Goal: Task Accomplishment & Management: Use online tool/utility

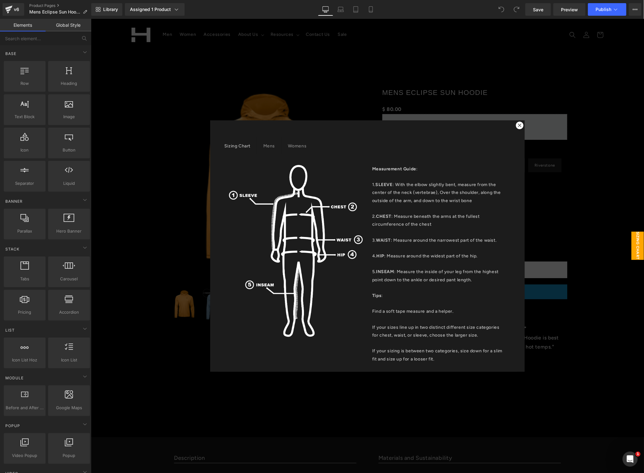
drag, startPoint x: 514, startPoint y: 122, endPoint x: 361, endPoint y: 191, distance: 167.9
click at [516, 123] on div at bounding box center [520, 125] width 8 height 8
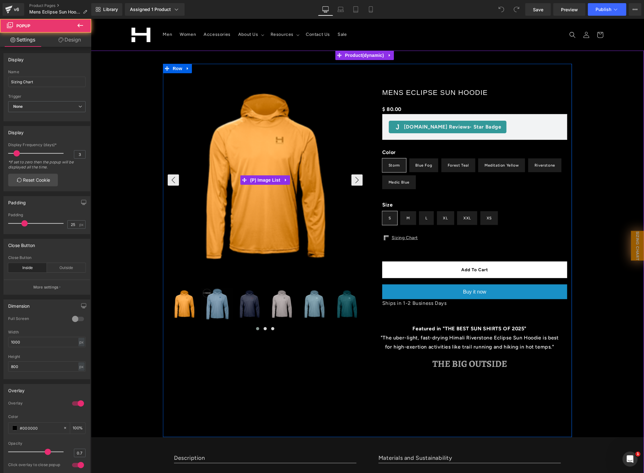
scroll to position [276, 0]
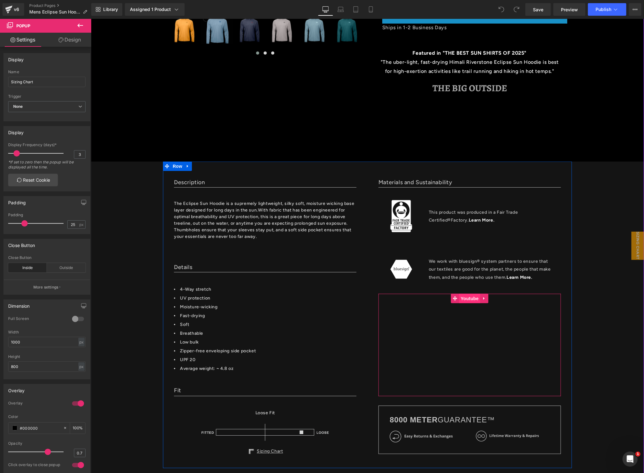
click at [465, 295] on span "Youtube" at bounding box center [469, 298] width 21 height 9
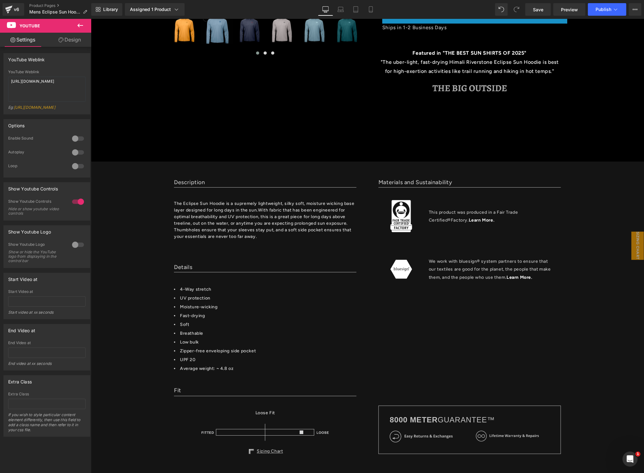
click at [79, 24] on icon at bounding box center [80, 26] width 6 height 4
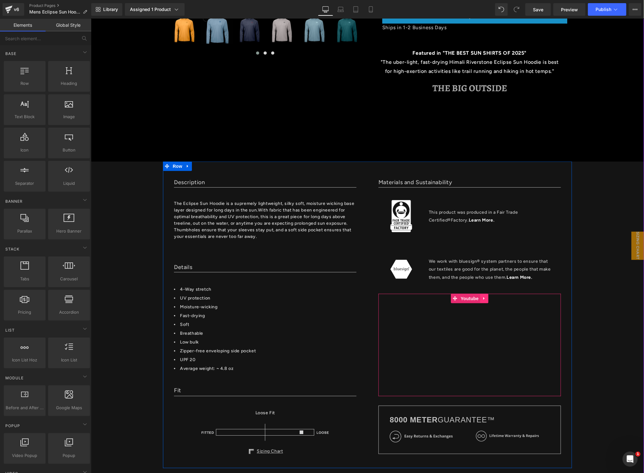
click at [482, 296] on icon at bounding box center [484, 298] width 4 height 5
click at [450, 297] on link "Youtube" at bounding box center [464, 298] width 29 height 9
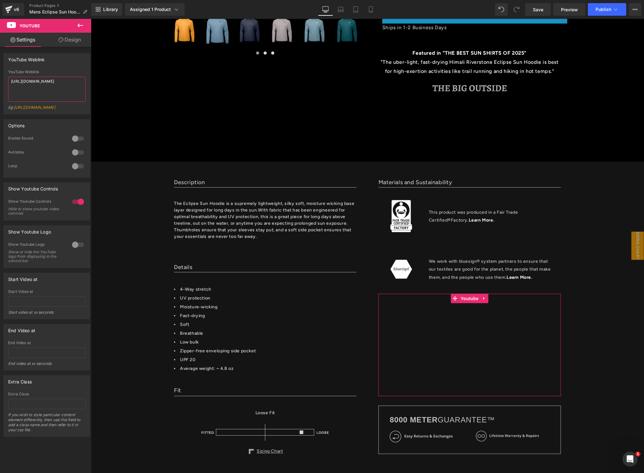
drag, startPoint x: 63, startPoint y: 86, endPoint x: -7, endPoint y: 68, distance: 71.6
click at [0, 68] on html "Youtube You are previewing how the will restyle your page. You can not edit Ele…" at bounding box center [322, 236] width 644 height 473
click at [482, 299] on icon at bounding box center [484, 298] width 4 height 5
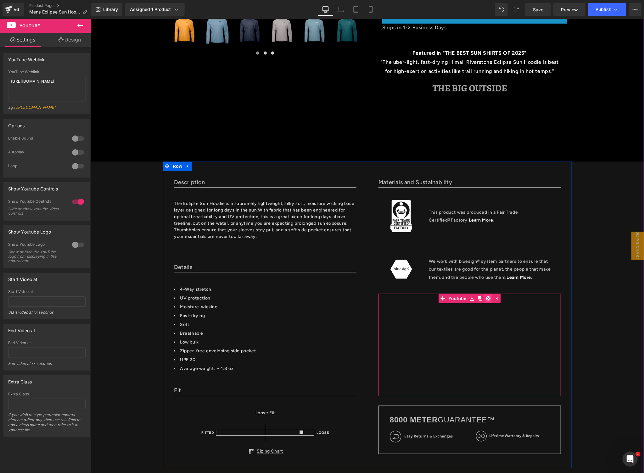
click at [486, 298] on icon at bounding box center [488, 298] width 4 height 4
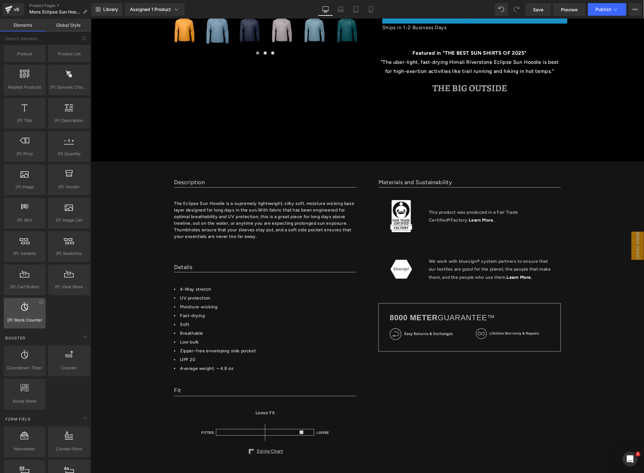
scroll to position [362, 0]
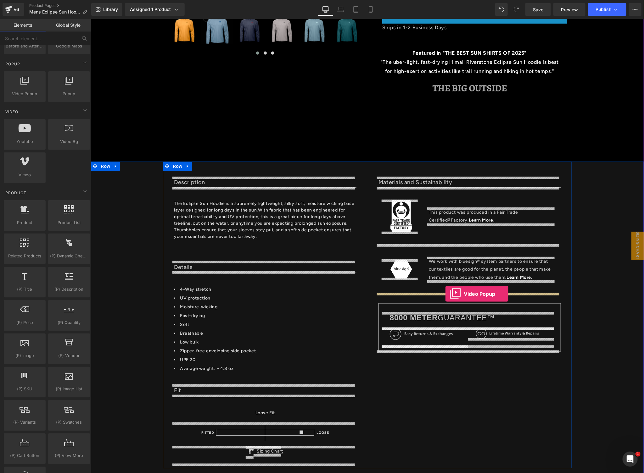
drag, startPoint x: 116, startPoint y: 99, endPoint x: 445, endPoint y: 294, distance: 381.9
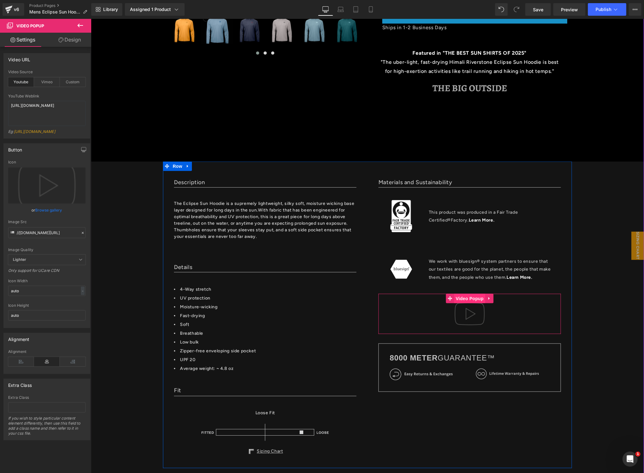
click at [469, 296] on span "Video Popup" at bounding box center [469, 298] width 31 height 9
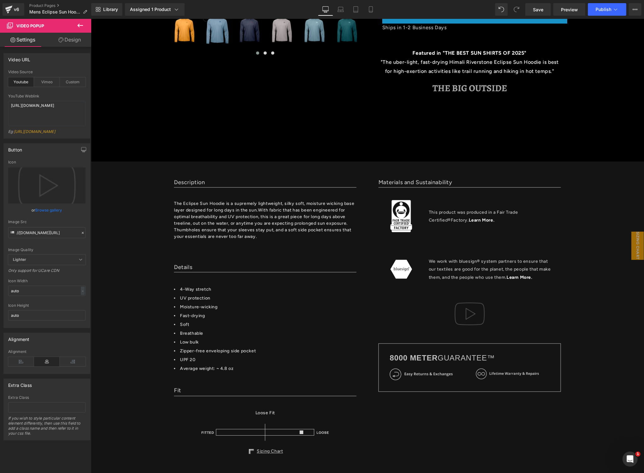
drag, startPoint x: 48, startPoint y: 110, endPoint x: -16, endPoint y: 94, distance: 66.2
click at [0, 94] on html "Video Popup You are previewing how the will restyle your page. You can not edit…" at bounding box center [322, 236] width 644 height 473
type textarea "https://www.youtube.com/watch?v=Vf7QsP4c5gk"
click at [47, 216] on link "Browse gallery" at bounding box center [49, 210] width 27 height 11
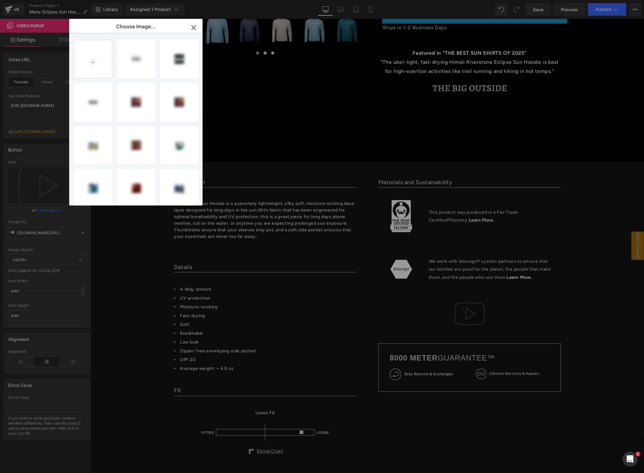
click at [192, 26] on icon "button" at bounding box center [194, 27] width 4 height 4
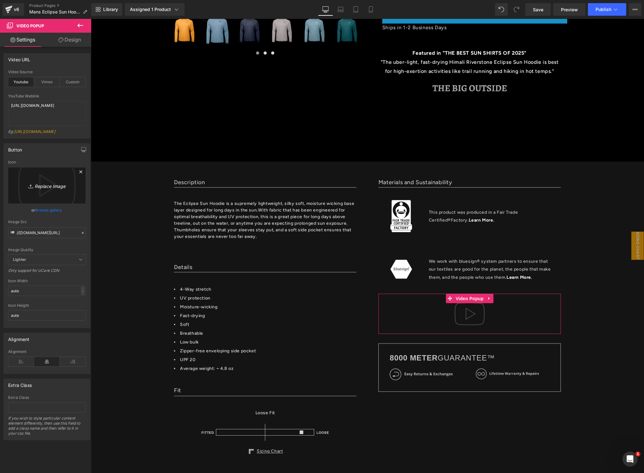
click at [40, 189] on icon "Replace Image" at bounding box center [47, 186] width 50 height 8
type input "C:\fakepath\Screen Shot 2025-09-10 at 1.37.43 PM.png"
click at [81, 289] on div "-" at bounding box center [83, 286] width 4 height 8
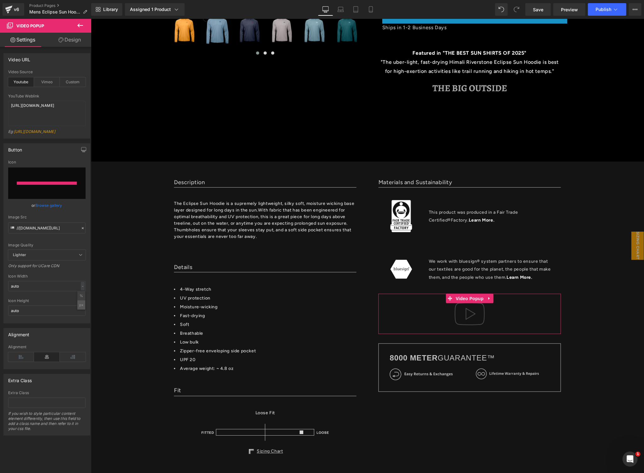
click at [77, 309] on ul "% px" at bounding box center [81, 301] width 8 height 19
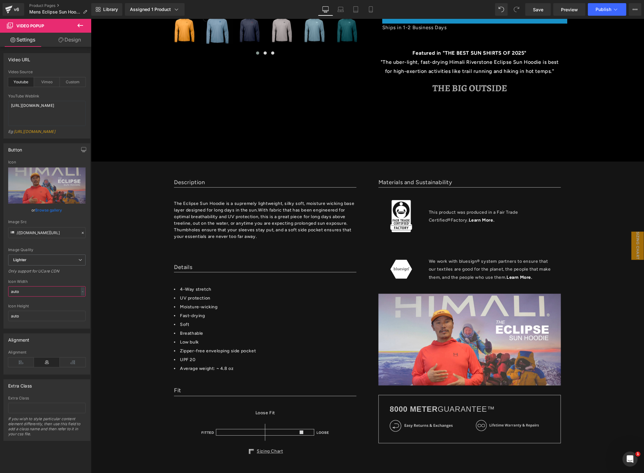
click at [52, 297] on input "auto" at bounding box center [46, 292] width 77 height 10
click at [43, 190] on icon "Replace Image" at bounding box center [47, 186] width 50 height 8
type input "C:\fakepath\Screen Shot 2025-09-10 at 1.38.26 PM.png"
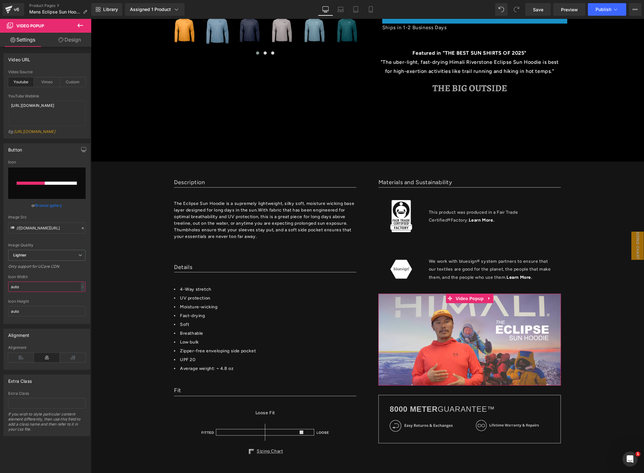
click at [47, 291] on input "auto" at bounding box center [46, 287] width 77 height 10
click at [82, 292] on input "auto" at bounding box center [46, 287] width 77 height 10
click at [81, 291] on div "-" at bounding box center [83, 287] width 4 height 8
click at [80, 310] on li "px" at bounding box center [81, 305] width 8 height 9
click at [52, 292] on input "auto" at bounding box center [46, 287] width 77 height 10
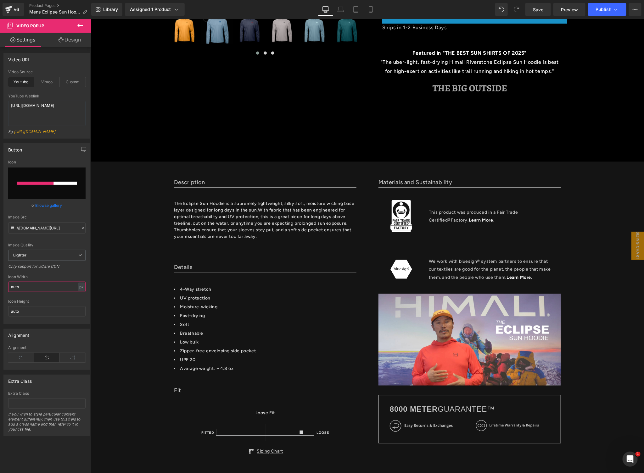
click at [52, 292] on input "auto" at bounding box center [46, 287] width 77 height 10
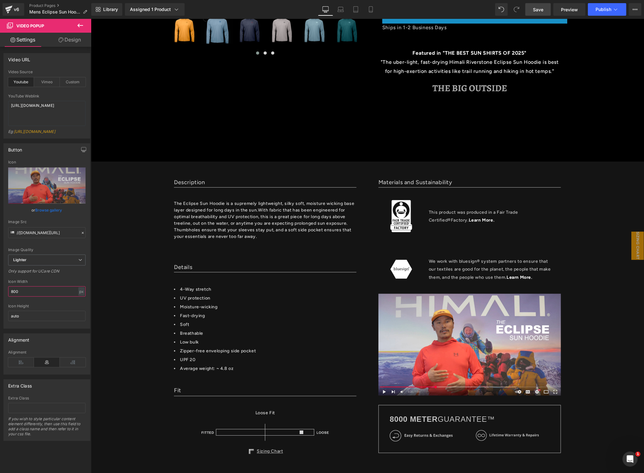
type input "800"
click at [532, 8] on link "Save" at bounding box center [537, 9] width 25 height 13
click at [605, 8] on span "Publish" at bounding box center [603, 9] width 16 height 5
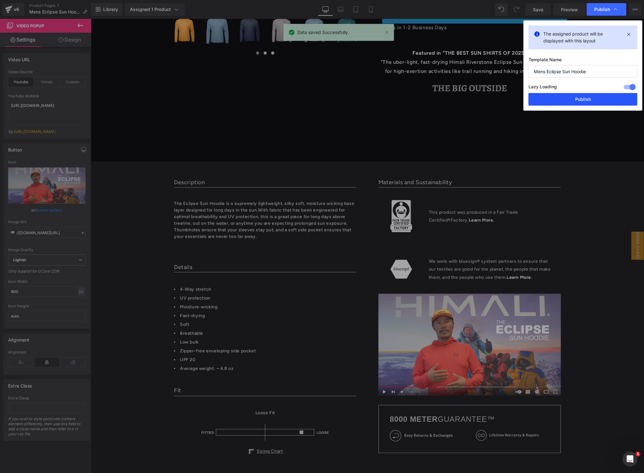
click at [581, 99] on button "Publish" at bounding box center [582, 99] width 109 height 13
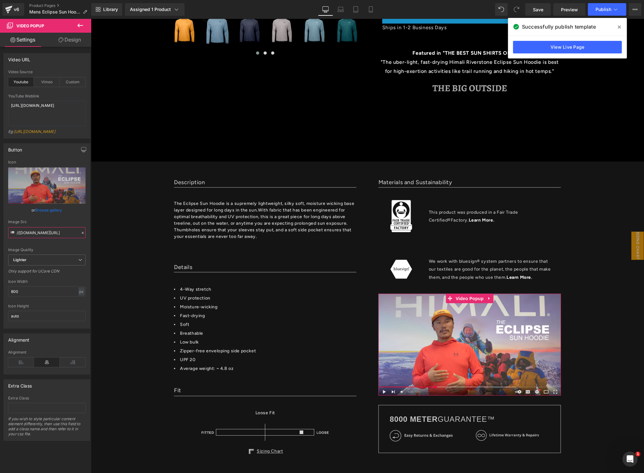
click at [43, 236] on input "//d1um8515vdn9kb.cloudfront.net/images/youtube-play-button.png" at bounding box center [46, 232] width 77 height 11
type input "https://ucarecdn.com/bb16ab84-29cd-49f5-9c8d-da9dbb69ae08/-/format/auto/-/previ…"
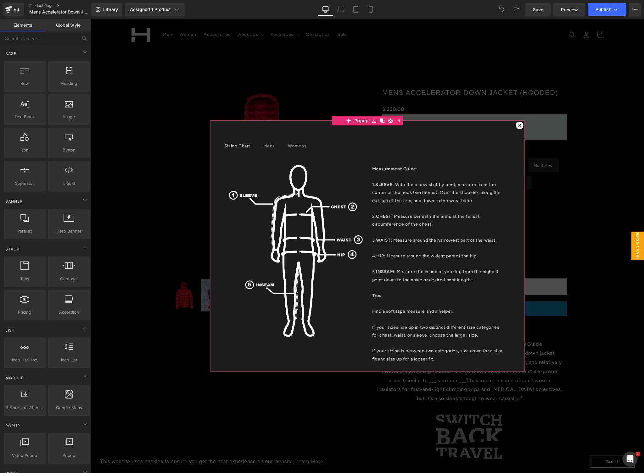
click at [516, 123] on div at bounding box center [520, 125] width 8 height 8
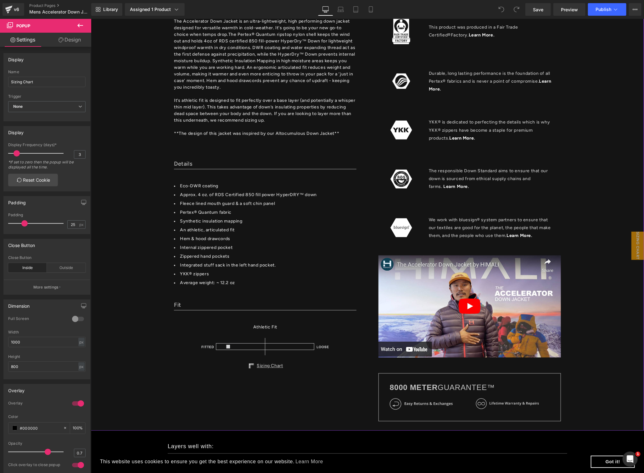
scroll to position [517, 0]
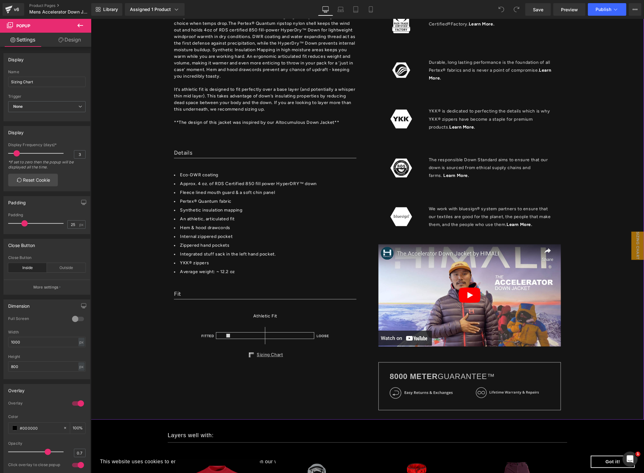
click at [480, 260] on img at bounding box center [469, 295] width 182 height 102
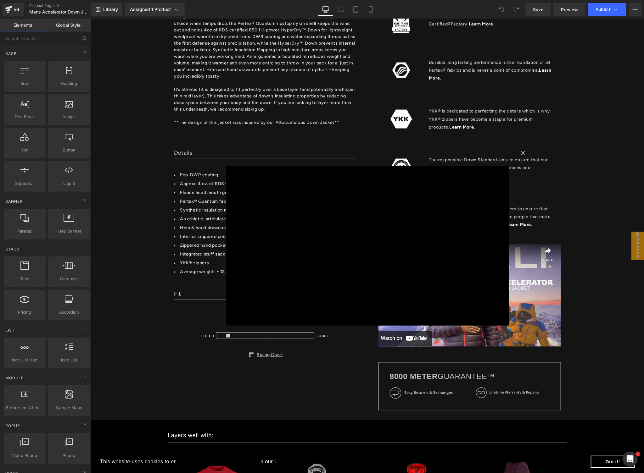
click at [530, 164] on div "× Loading..." at bounding box center [367, 246] width 553 height 454
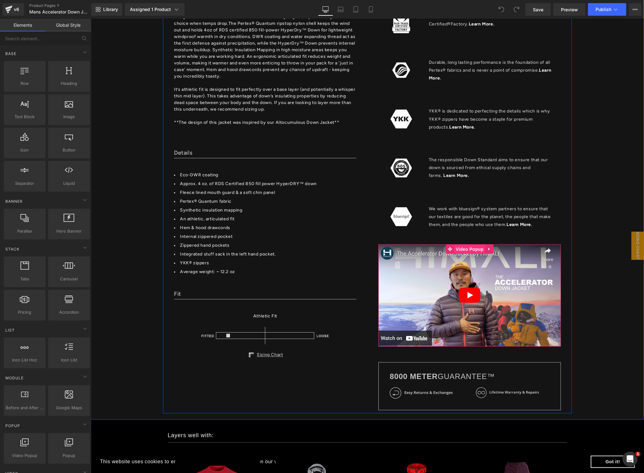
click at [467, 245] on span "Video Popup" at bounding box center [469, 249] width 31 height 9
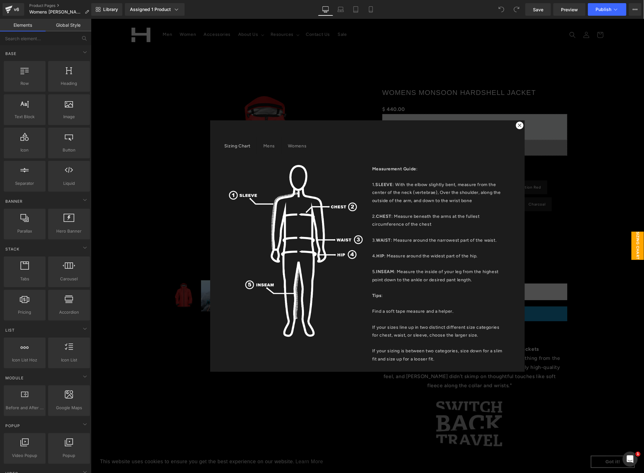
click at [518, 123] on icon at bounding box center [519, 125] width 4 height 4
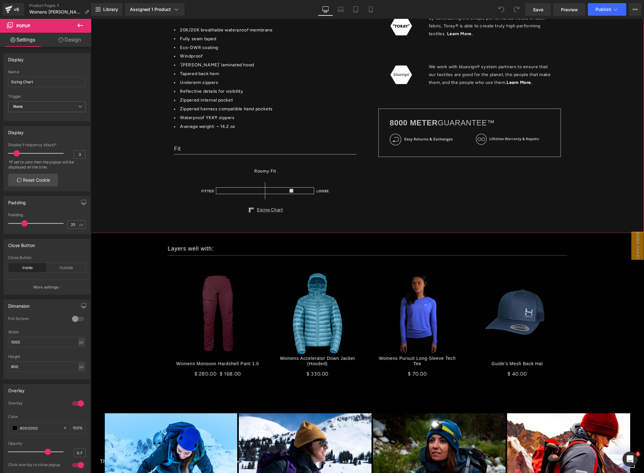
scroll to position [603, 0]
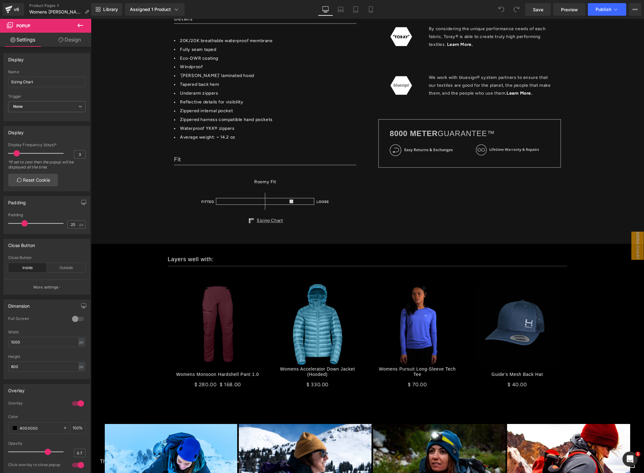
click at [78, 24] on icon at bounding box center [80, 26] width 6 height 4
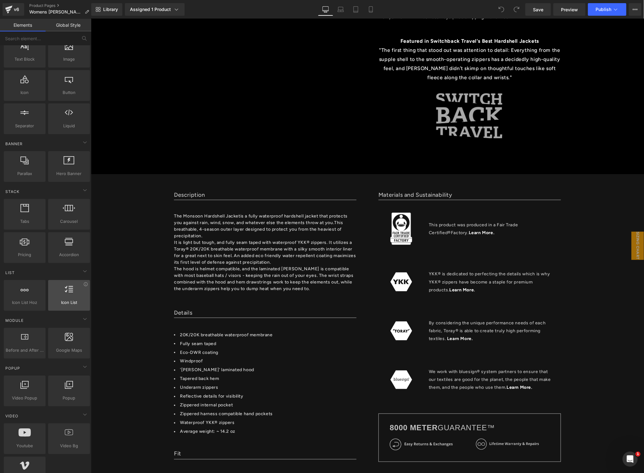
scroll to position [75, 0]
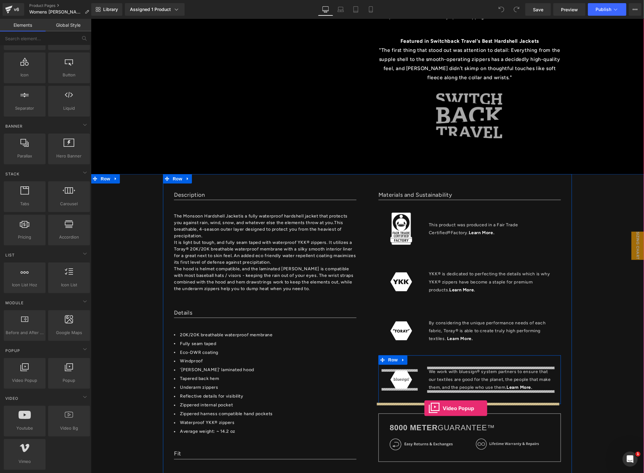
drag, startPoint x: 108, startPoint y: 394, endPoint x: 424, endPoint y: 408, distance: 316.1
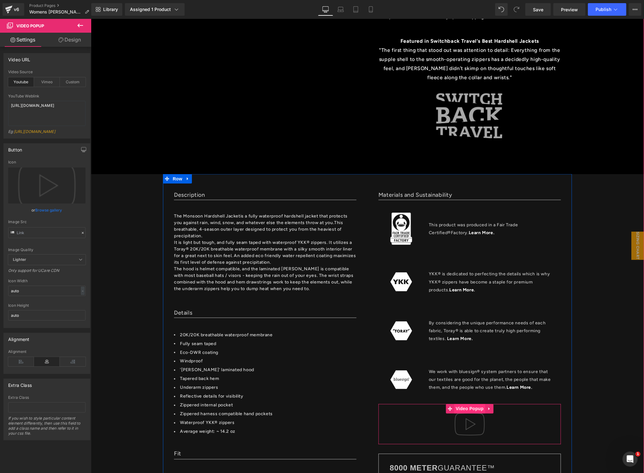
click at [473, 404] on span "Video Popup" at bounding box center [469, 408] width 31 height 9
drag, startPoint x: 48, startPoint y: 114, endPoint x: 0, endPoint y: 97, distance: 50.5
click at [0, 97] on div "Video URL youtube Video Source Youtube Vimeo Custom YouTube Weblink https://www…" at bounding box center [47, 93] width 94 height 90
paste textarea "youtu.be/VKRq_n3Brm0"
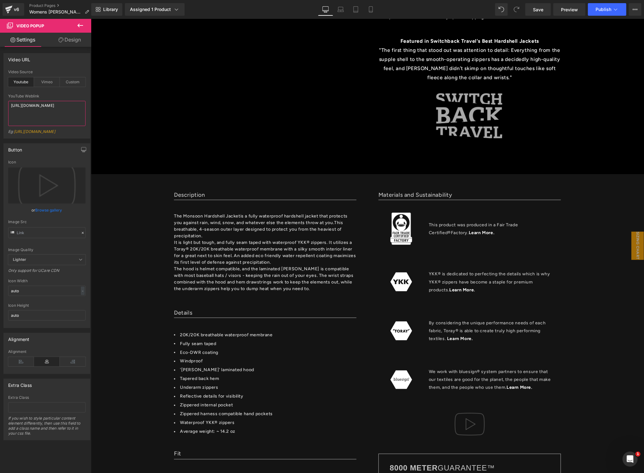
type textarea "https://youtu.be/VKRq_n3Brm0"
click at [32, 238] on input "text" at bounding box center [46, 232] width 77 height 11
paste input "https://ucarecdn.com/8f0d5801-294f-4377-baa8-39580fa5bff5/-/format/auto/-/previ…"
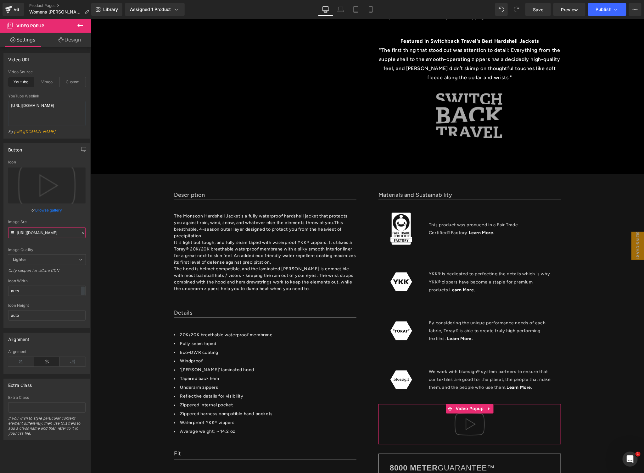
scroll to position [0, 229]
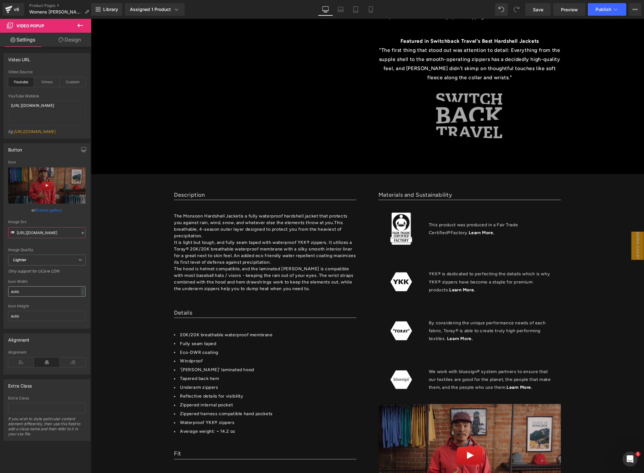
type input "https://ucarecdn.com/8f0d5801-294f-4377-baa8-39580fa5bff5/-/format/auto/-/previ…"
click at [48, 295] on input "auto" at bounding box center [46, 292] width 77 height 10
click at [81, 295] on div "-" at bounding box center [83, 291] width 4 height 8
click at [78, 315] on li "px" at bounding box center [81, 310] width 8 height 9
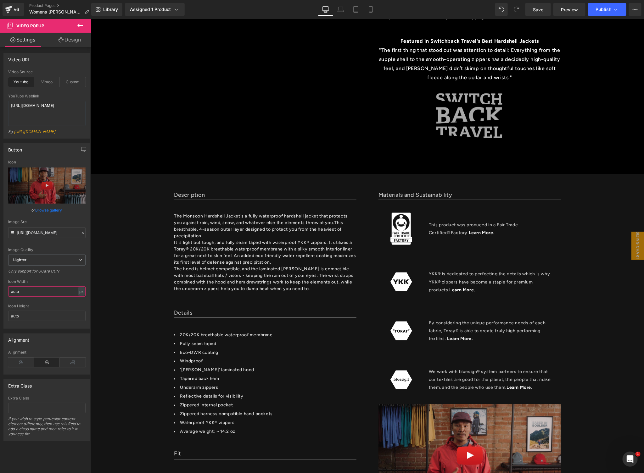
drag, startPoint x: 48, startPoint y: 299, endPoint x: 1, endPoint y: 292, distance: 48.1
click at [0, 292] on html "Video Popup You are previewing how the will restyle your page. You can not edit…" at bounding box center [322, 236] width 644 height 473
type input "800"
drag, startPoint x: 539, startPoint y: 7, endPoint x: 473, endPoint y: 6, distance: 65.4
click at [539, 7] on span "Save" at bounding box center [538, 9] width 10 height 7
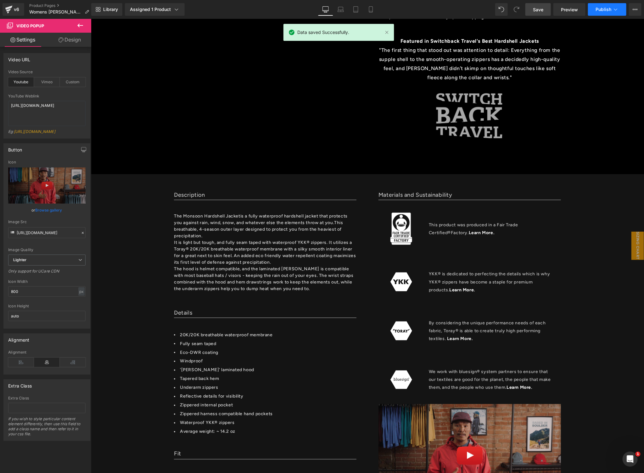
click at [608, 8] on span "Publish" at bounding box center [603, 9] width 16 height 5
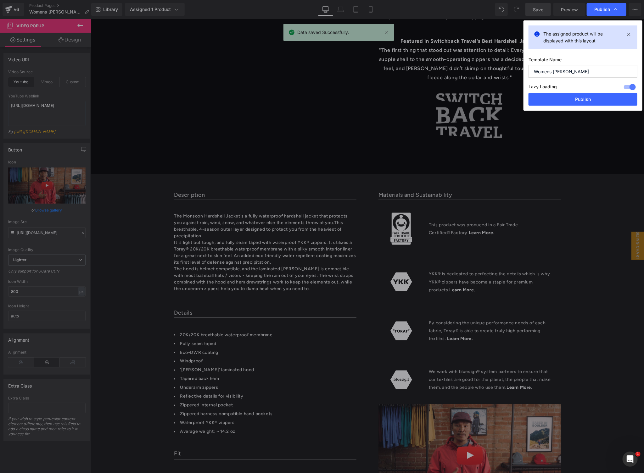
click at [583, 92] on div "Lazy Loading Build Upgrade plan to unlock" at bounding box center [582, 88] width 109 height 10
click at [582, 94] on button "Publish" at bounding box center [582, 99] width 109 height 13
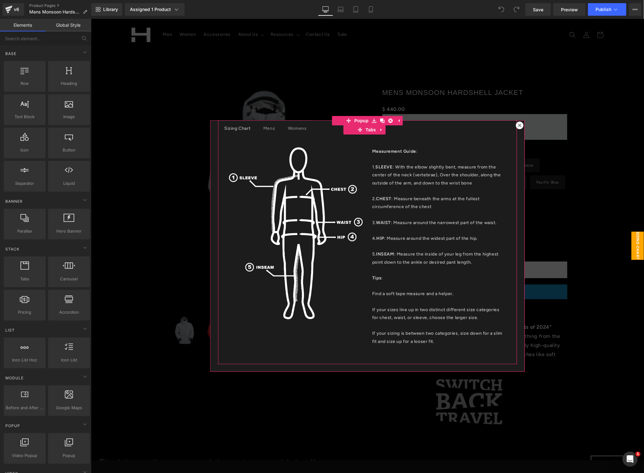
scroll to position [18, 0]
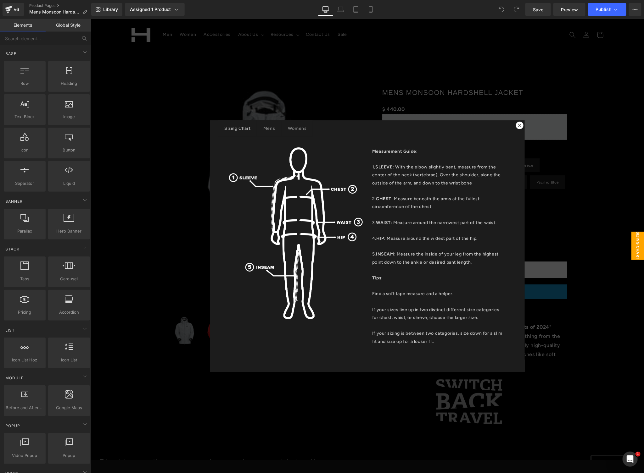
click at [519, 124] on div at bounding box center [520, 125] width 8 height 8
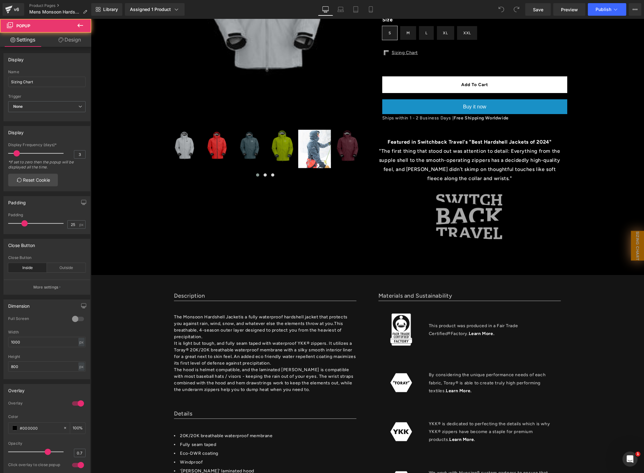
scroll to position [357, 0]
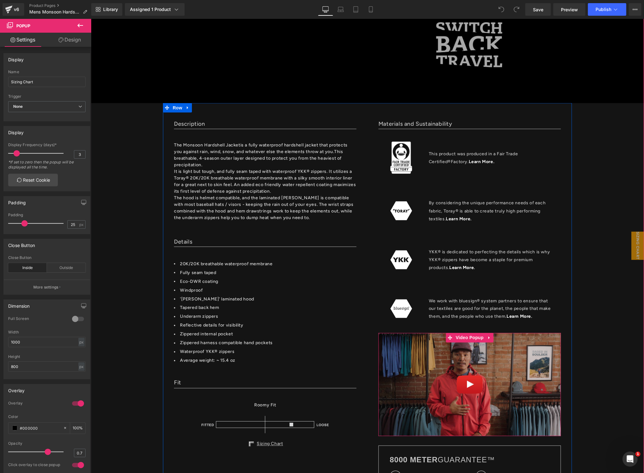
click at [462, 357] on img at bounding box center [469, 384] width 182 height 103
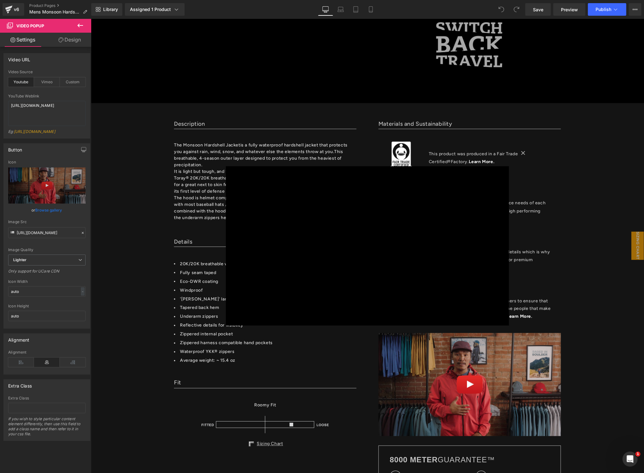
click at [532, 177] on div "× Loading..." at bounding box center [367, 246] width 553 height 454
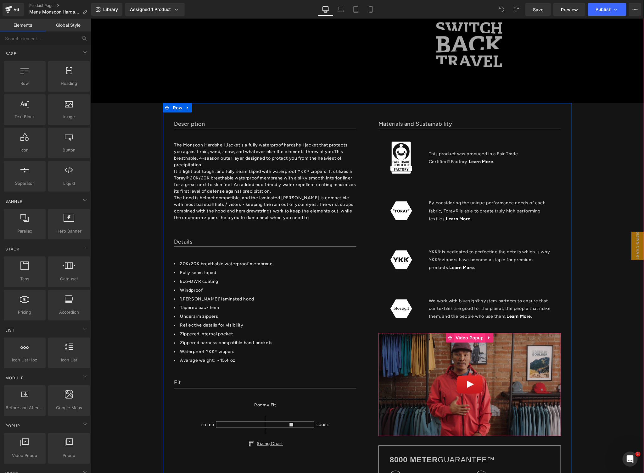
click at [472, 338] on span "Video Popup" at bounding box center [469, 337] width 31 height 9
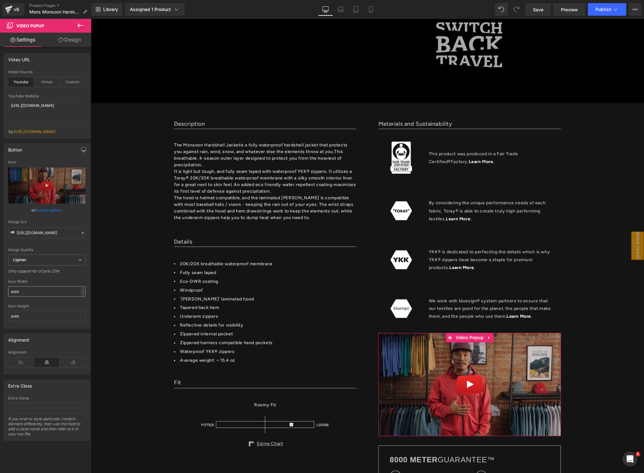
click at [30, 295] on input "auto" at bounding box center [46, 292] width 77 height 10
click at [81, 295] on div "-" at bounding box center [83, 291] width 4 height 8
click at [81, 315] on li "px" at bounding box center [81, 310] width 8 height 9
drag, startPoint x: 49, startPoint y: 299, endPoint x: 8, endPoint y: 296, distance: 40.7
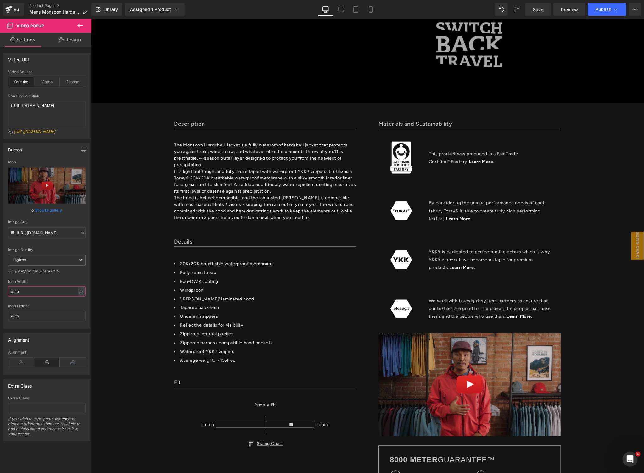
click at [8, 296] on input "auto" at bounding box center [46, 292] width 77 height 10
type input "800"
click at [57, 284] on div "Icon Width" at bounding box center [46, 282] width 77 height 4
click at [535, 11] on span "Save" at bounding box center [538, 9] width 10 height 7
click at [615, 9] on icon at bounding box center [615, 9] width 3 height 2
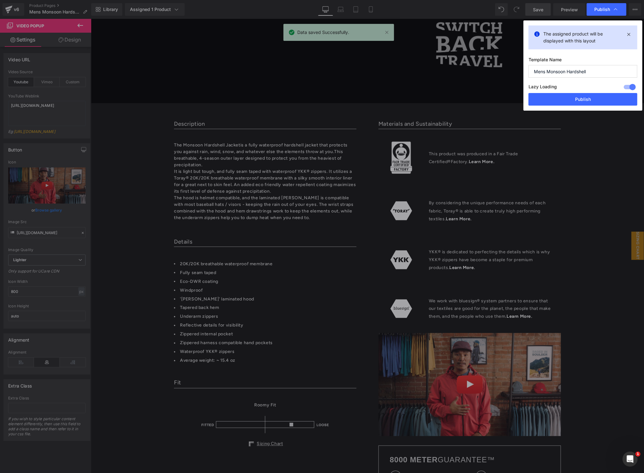
click at [570, 88] on div "Lazy Loading Build Upgrade plan to unlock" at bounding box center [582, 88] width 109 height 10
click at [566, 94] on button "Publish" at bounding box center [582, 99] width 109 height 13
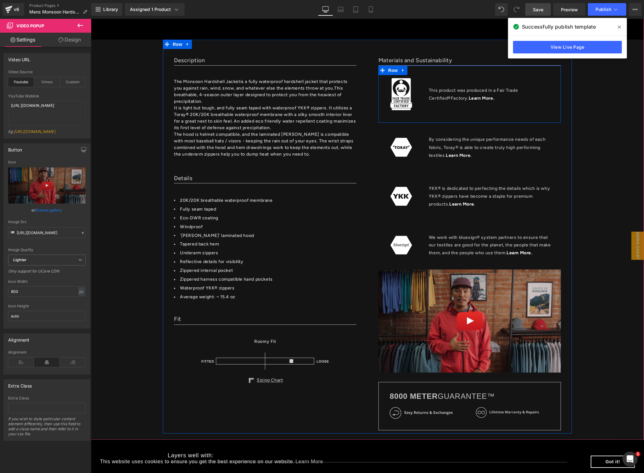
scroll to position [441, 0]
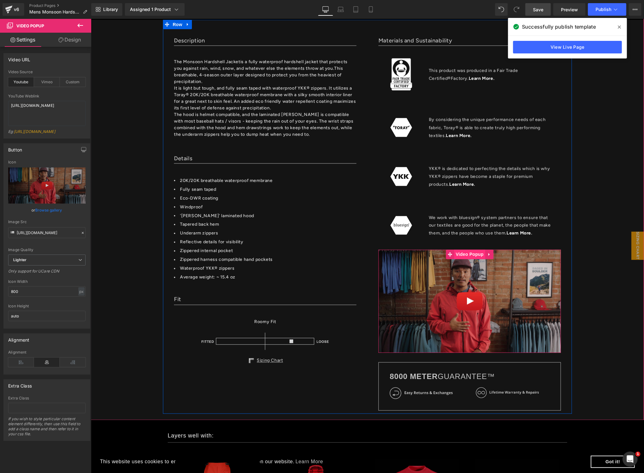
click at [458, 255] on span "Video Popup" at bounding box center [469, 254] width 31 height 9
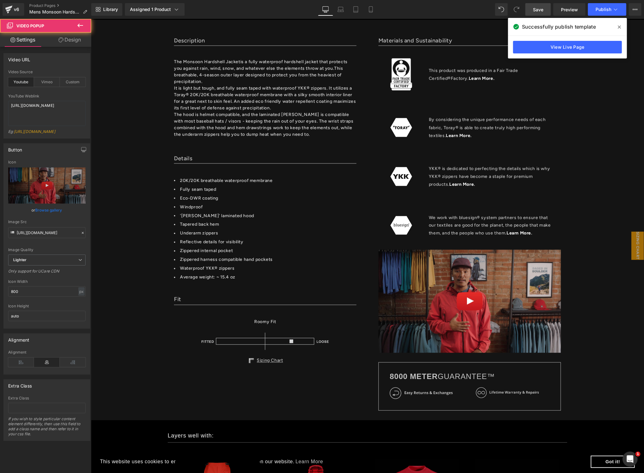
click at [74, 23] on button at bounding box center [80, 26] width 22 height 14
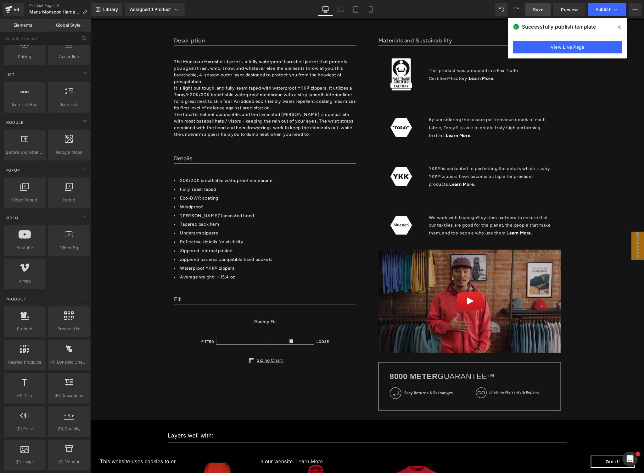
scroll to position [312, 0]
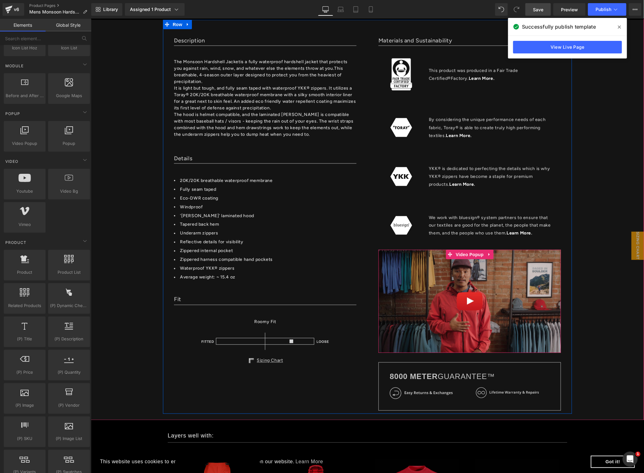
click at [467, 250] on span "Video Popup" at bounding box center [469, 254] width 31 height 9
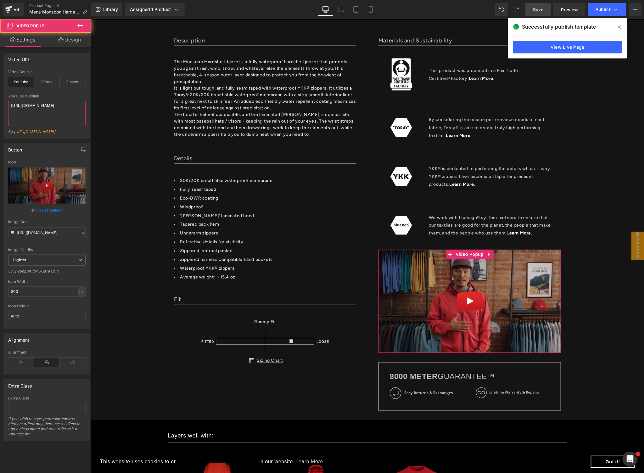
click at [46, 105] on textarea "https://youtu.be/VKRq_n3Brm0" at bounding box center [46, 113] width 77 height 25
click at [39, 238] on input "https://ucarecdn.com/8f0d5801-294f-4377-baa8-39580fa5bff5/-/format/auto/-/previ…" at bounding box center [46, 232] width 77 height 11
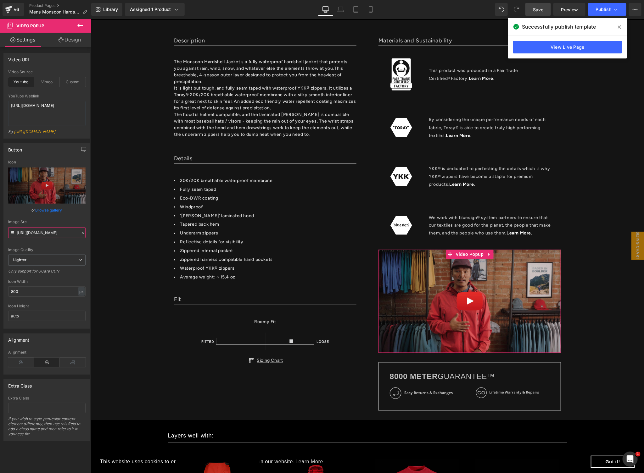
click at [39, 238] on input "https://ucarecdn.com/8f0d5801-294f-4377-baa8-39580fa5bff5/-/format/auto/-/previ…" at bounding box center [46, 232] width 77 height 11
click at [37, 266] on span "Lighter" at bounding box center [46, 260] width 77 height 11
click at [37, 266] on span "Lighter" at bounding box center [45, 260] width 75 height 11
click at [53, 235] on input "https://ucarecdn.com/8f0d5801-294f-4377-baa8-39580fa5bff5/-/format/auto/-/previ…" at bounding box center [46, 232] width 77 height 11
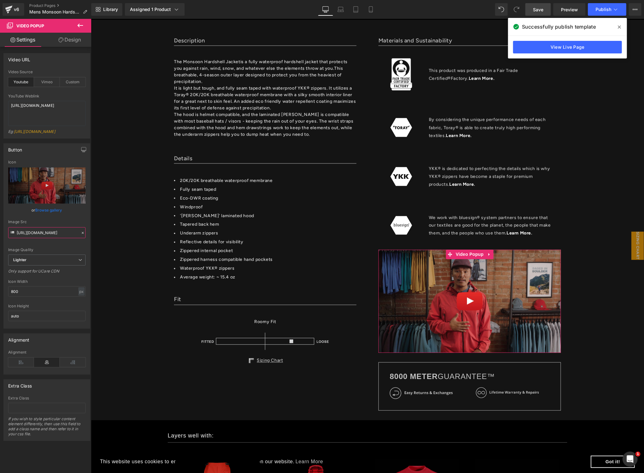
click at [53, 235] on input "https://ucarecdn.com/8f0d5801-294f-4377-baa8-39580fa5bff5/-/format/auto/-/previ…" at bounding box center [46, 232] width 77 height 11
